Goal: Navigation & Orientation: Find specific page/section

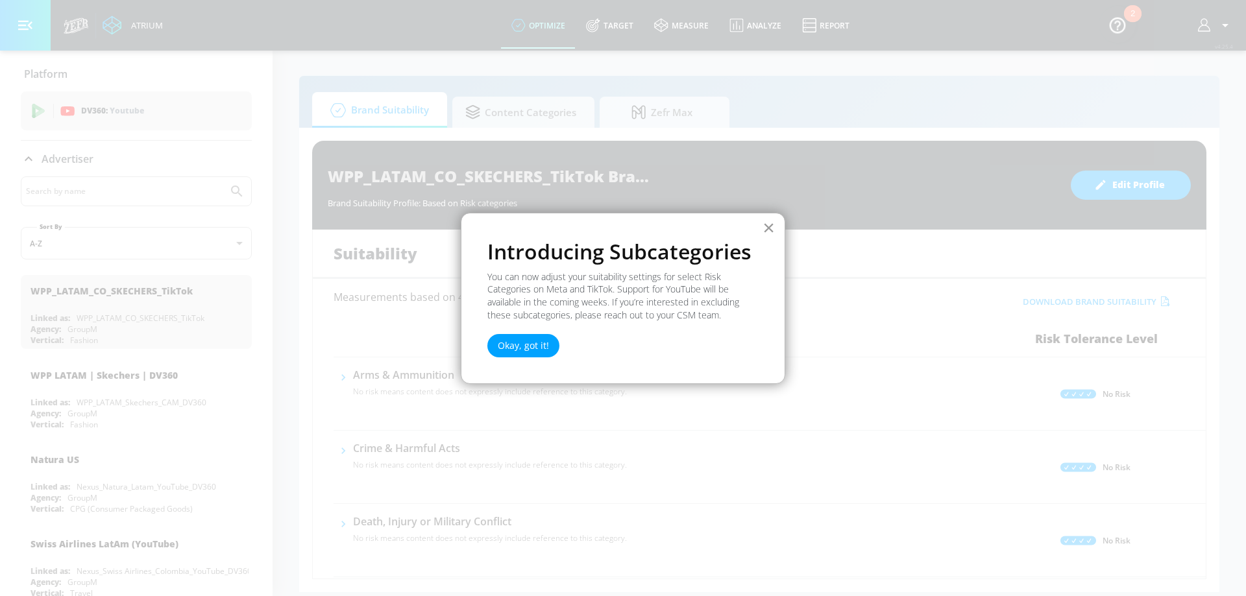
click at [768, 228] on button "×" at bounding box center [769, 227] width 12 height 21
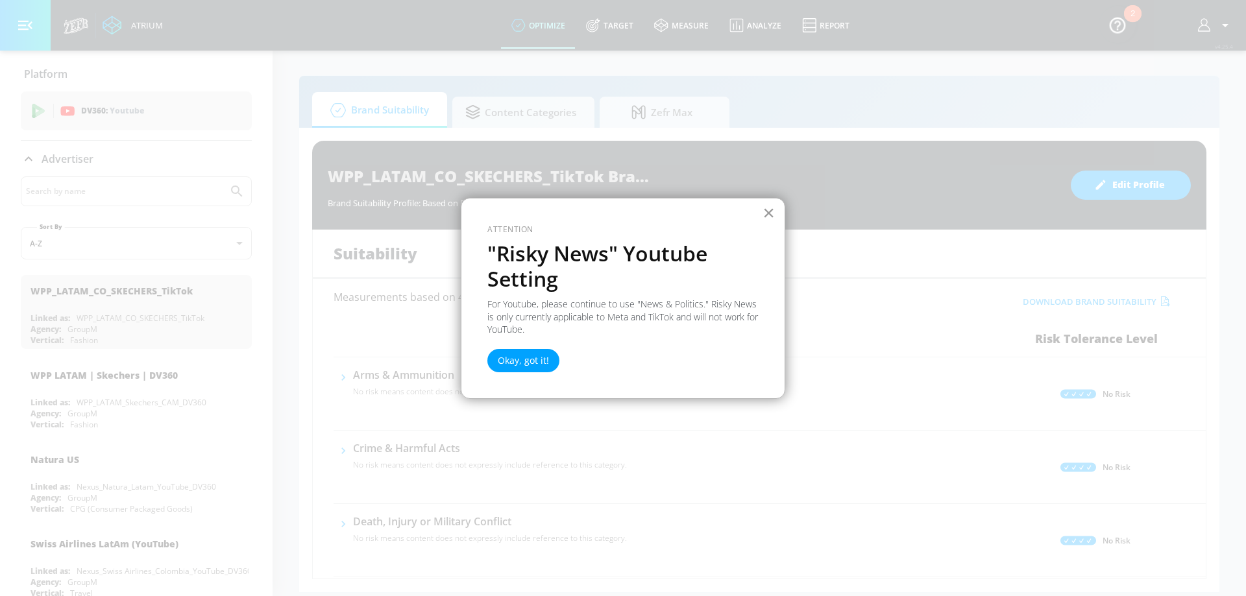
click at [768, 221] on button "×" at bounding box center [769, 212] width 12 height 21
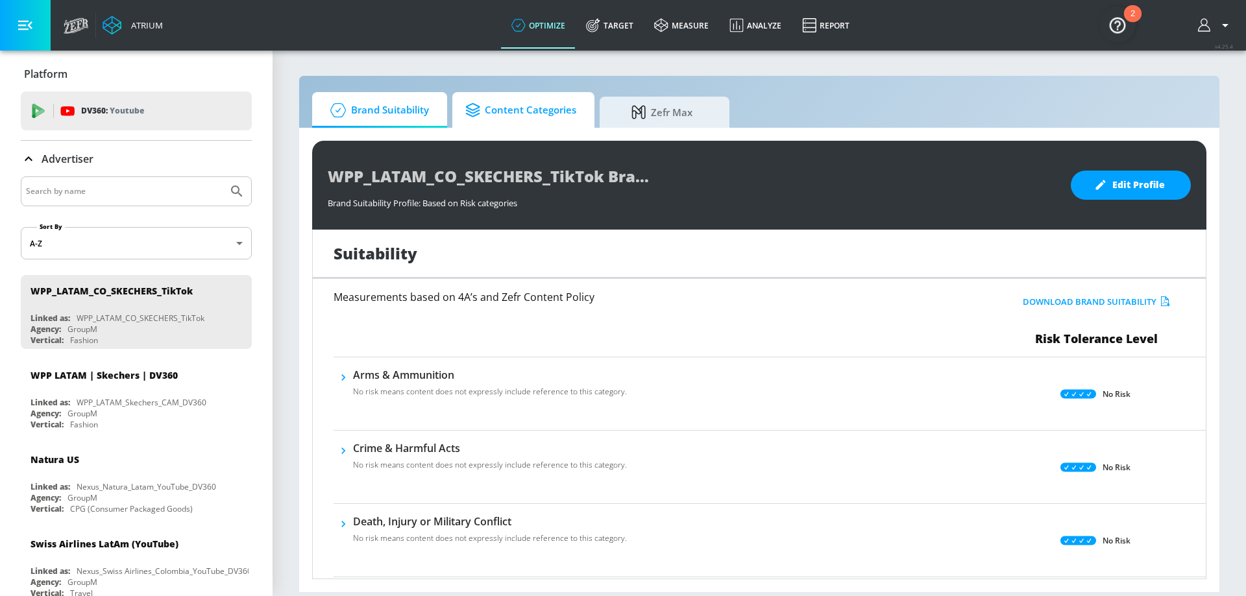
click at [550, 101] on span "Content Categories" at bounding box center [520, 110] width 111 height 31
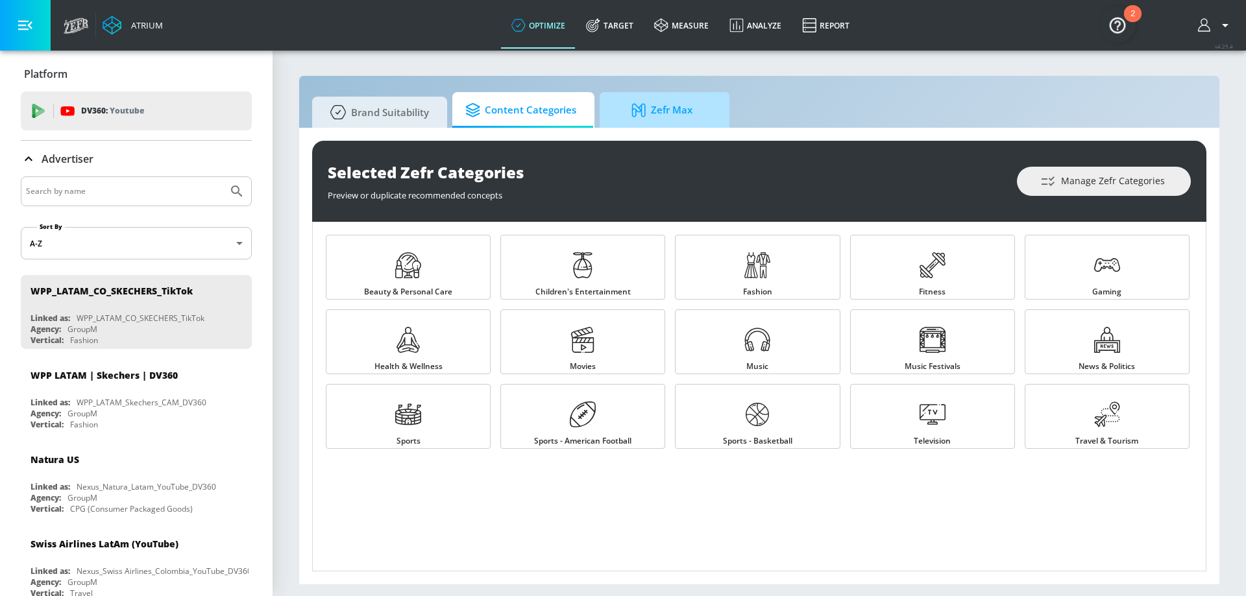
click at [661, 99] on span "Zefr Max" at bounding box center [662, 110] width 99 height 31
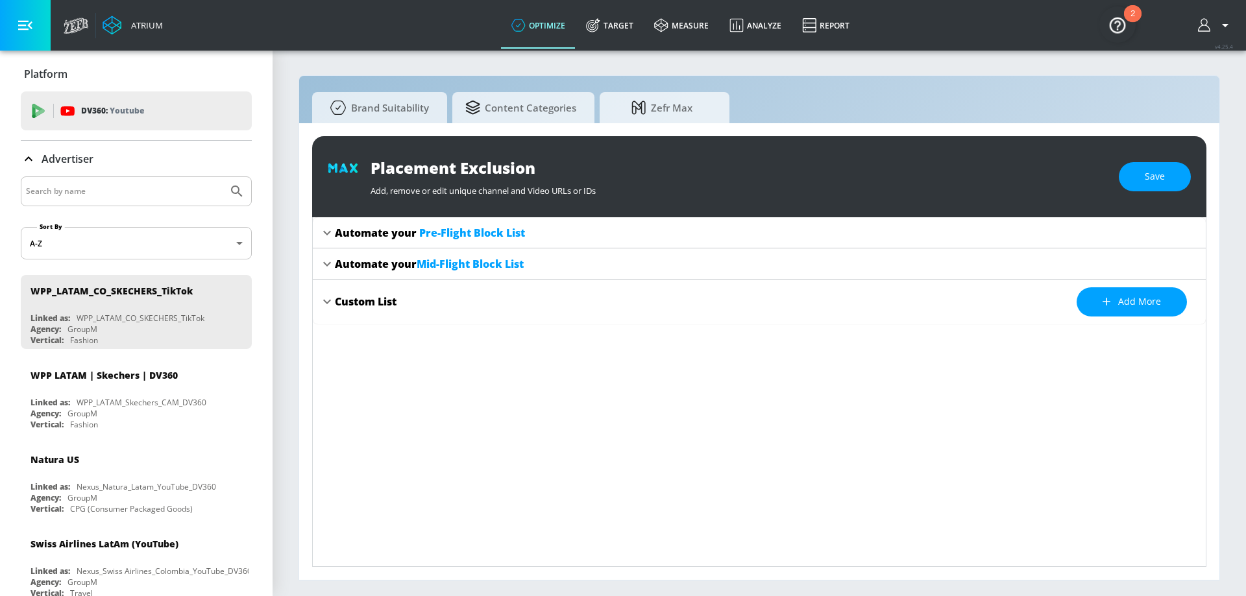
click at [1209, 31] on icon "button" at bounding box center [1205, 25] width 14 height 14
click at [1212, 27] on div at bounding box center [623, 298] width 1246 height 596
click at [1114, 26] on img "Open Resource Center, 2 new notifications" at bounding box center [1117, 24] width 36 height 36
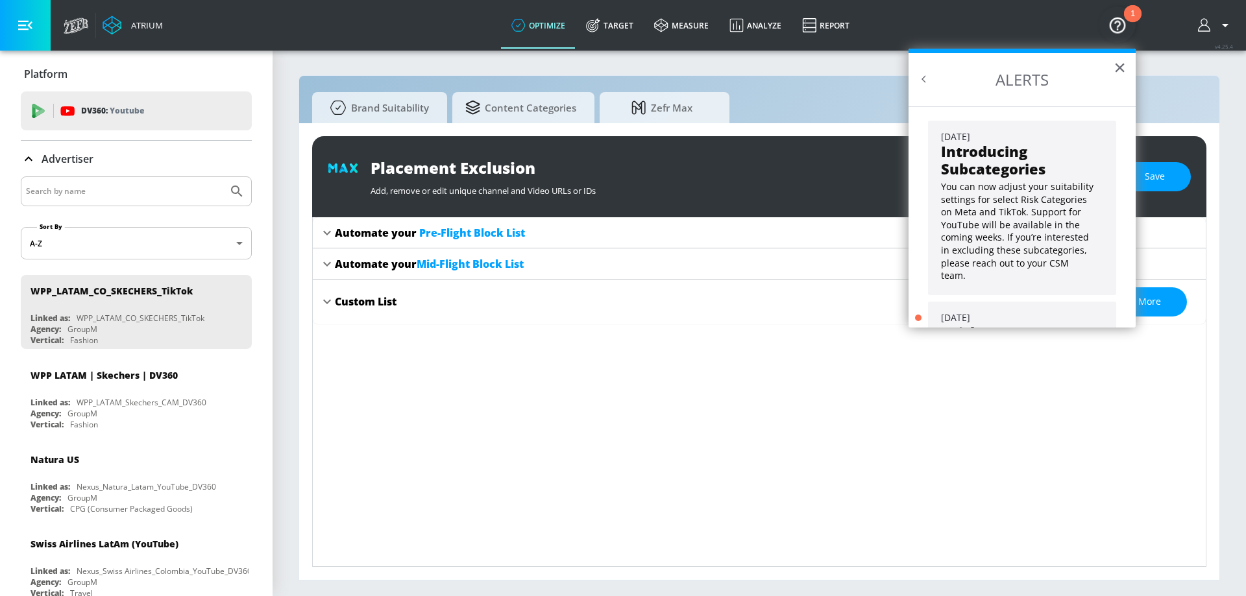
click at [1114, 26] on img "Open Resource Center, 1 new notification" at bounding box center [1117, 24] width 36 height 36
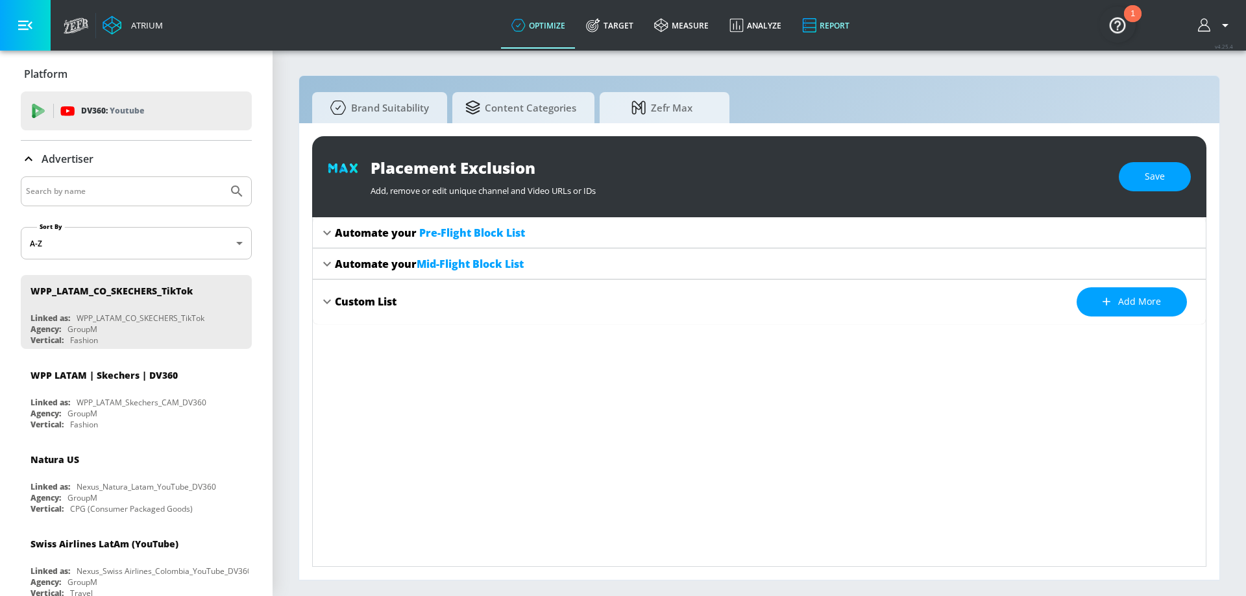
click at [833, 25] on link "Report" at bounding box center [826, 25] width 68 height 47
click at [763, 22] on link "Analyze" at bounding box center [755, 25] width 73 height 47
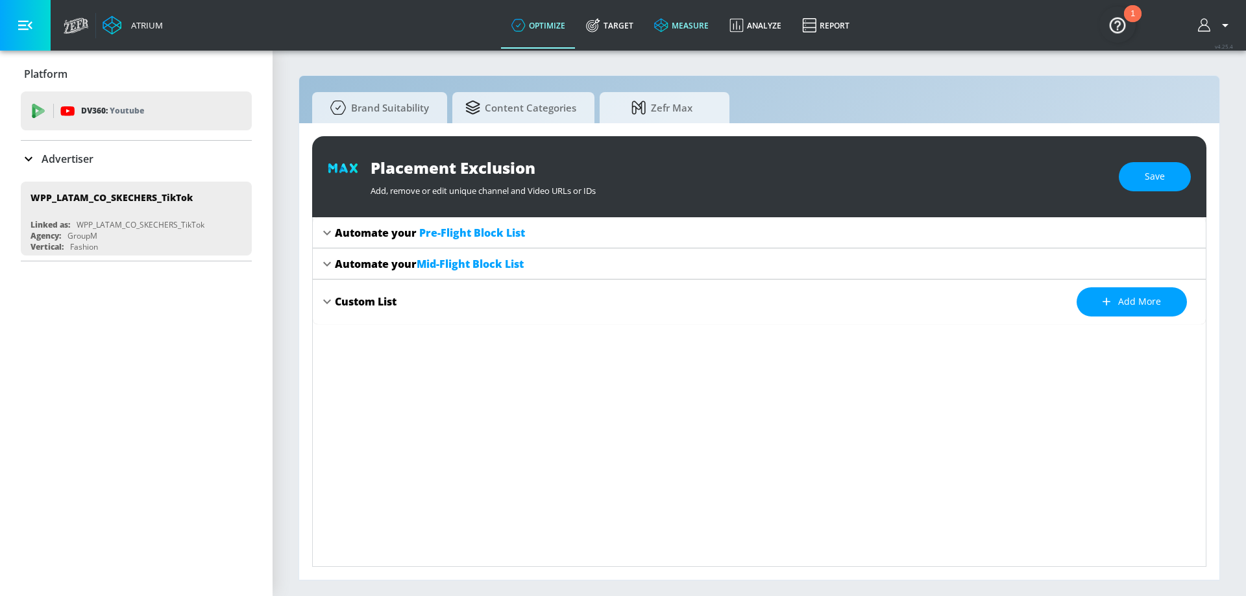
click at [692, 25] on link "measure" at bounding box center [681, 25] width 75 height 47
